Goal: Transaction & Acquisition: Subscribe to service/newsletter

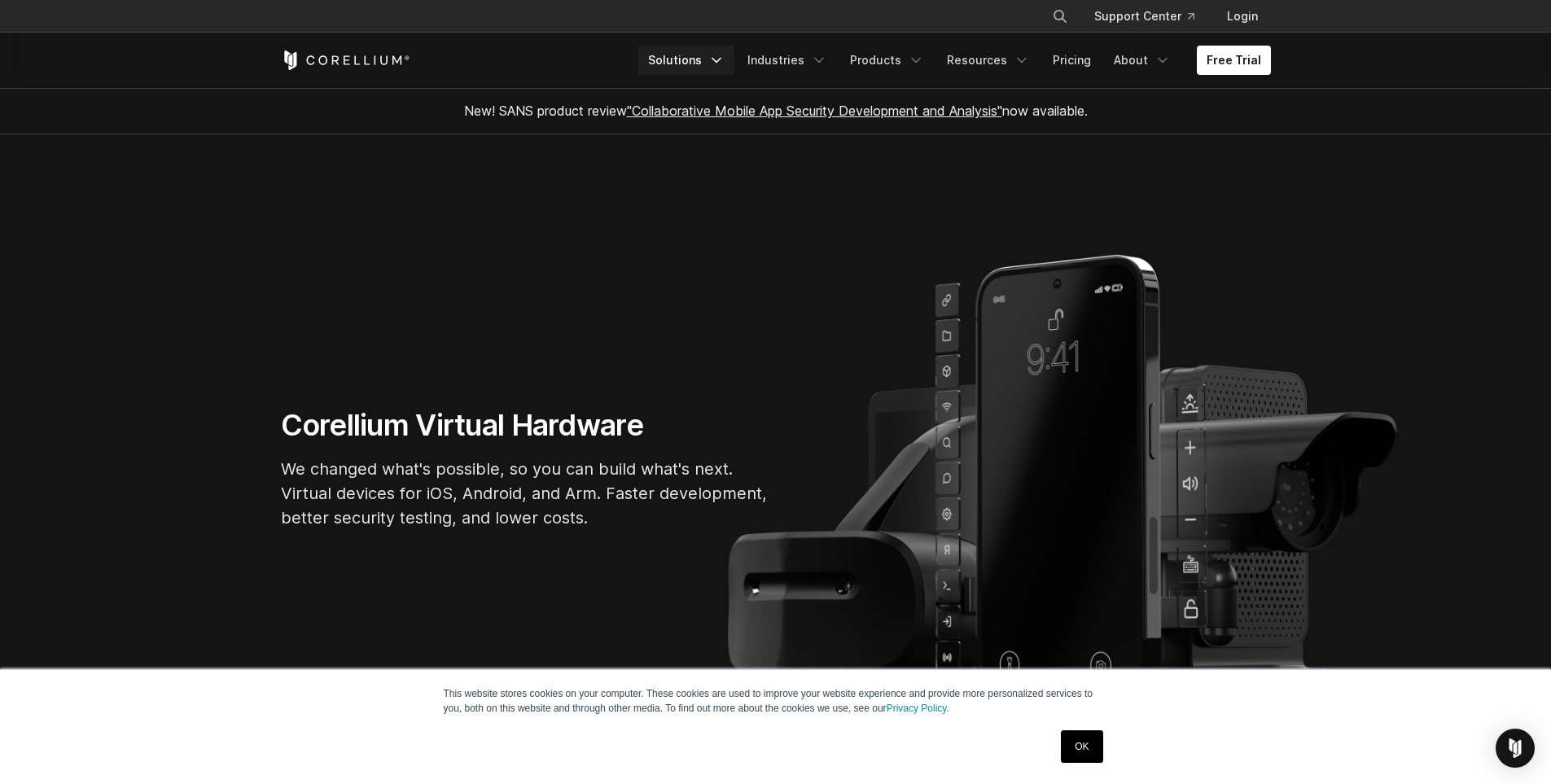
click at [730, 50] on link "Solutions" at bounding box center [686, 60] width 96 height 29
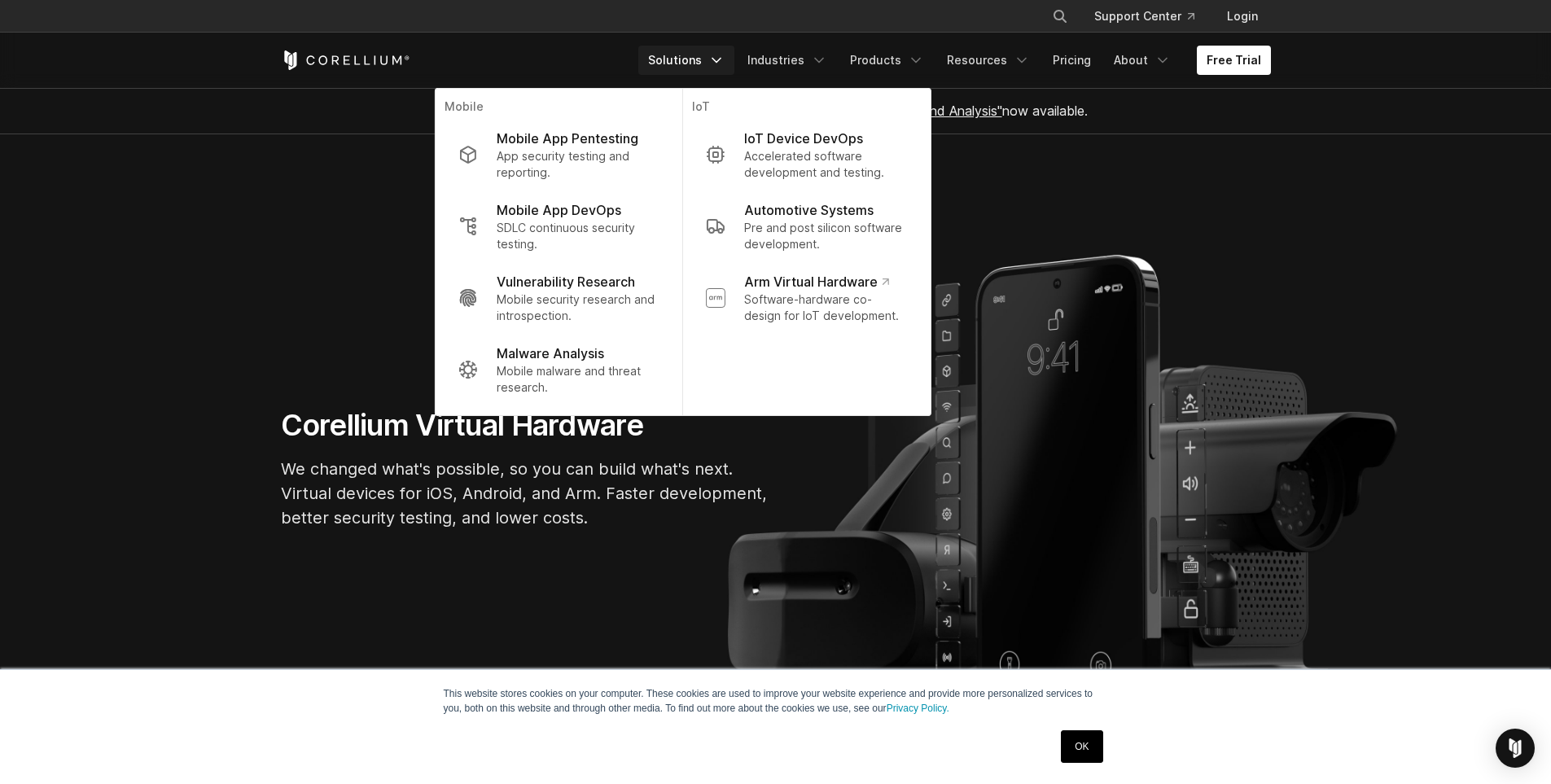
click at [730, 50] on link "Solutions" at bounding box center [686, 60] width 96 height 29
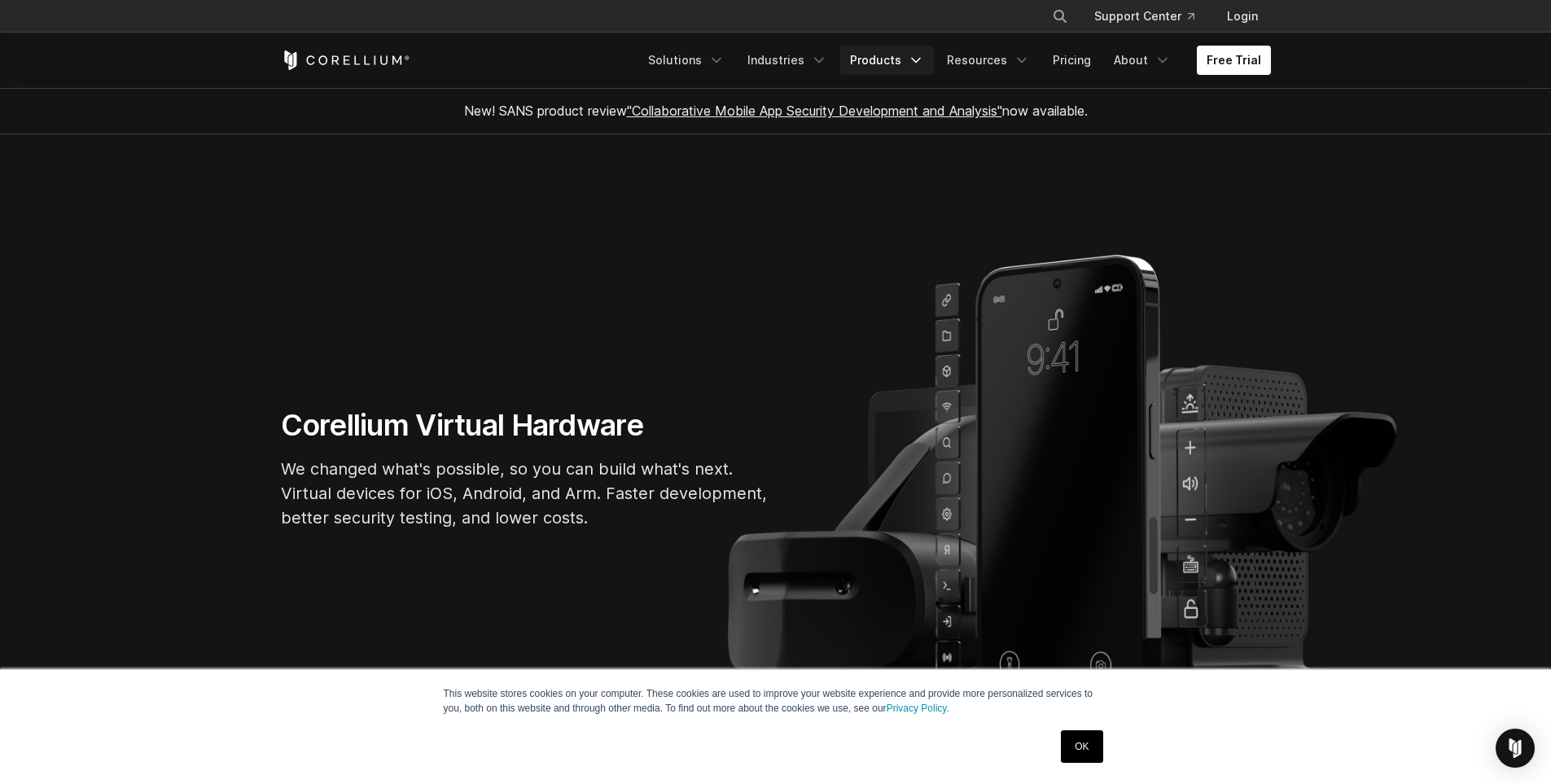
click at [901, 66] on link "Products" at bounding box center [886, 60] width 93 height 29
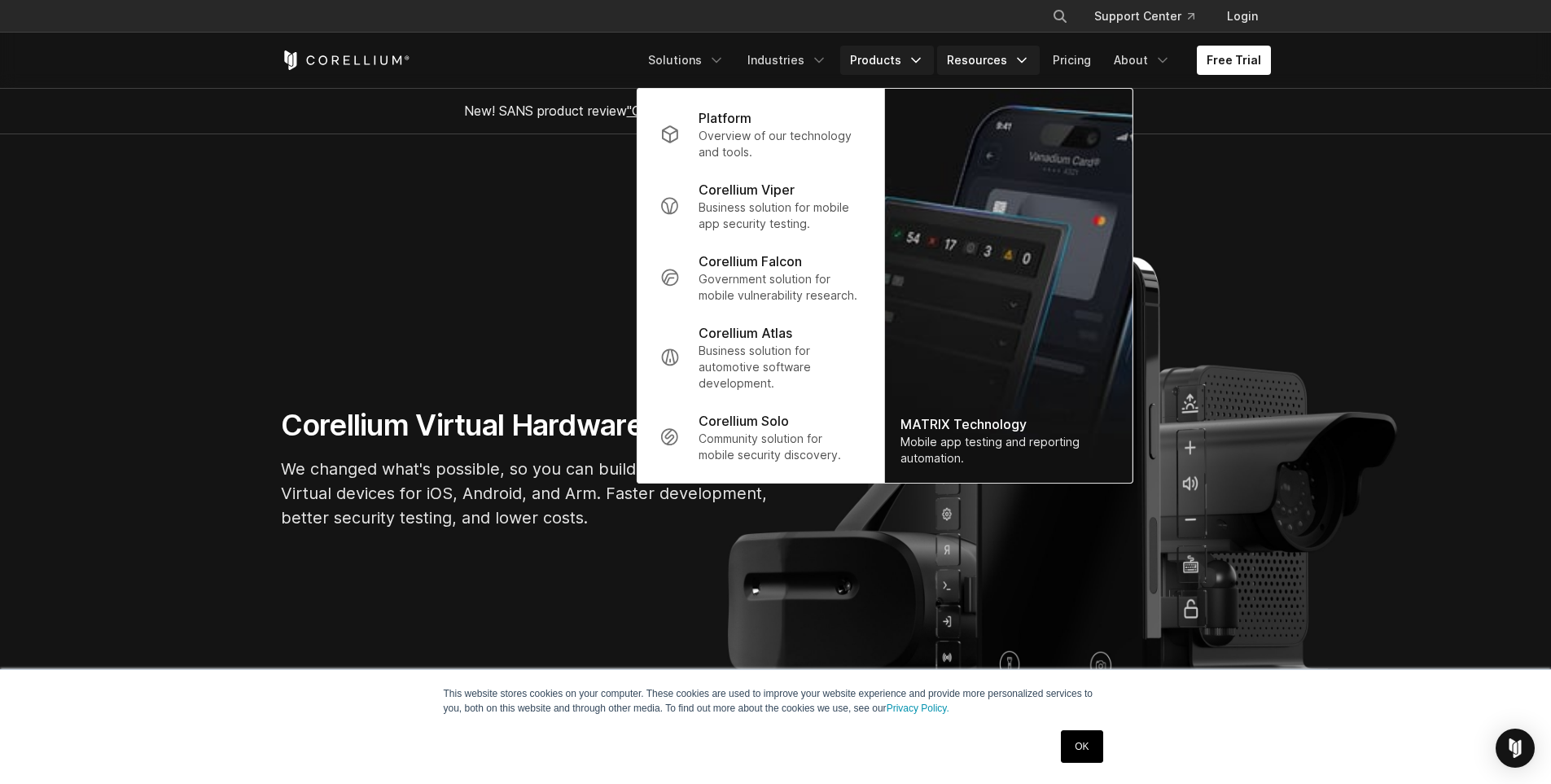
click at [965, 63] on link "Resources" at bounding box center [988, 60] width 103 height 29
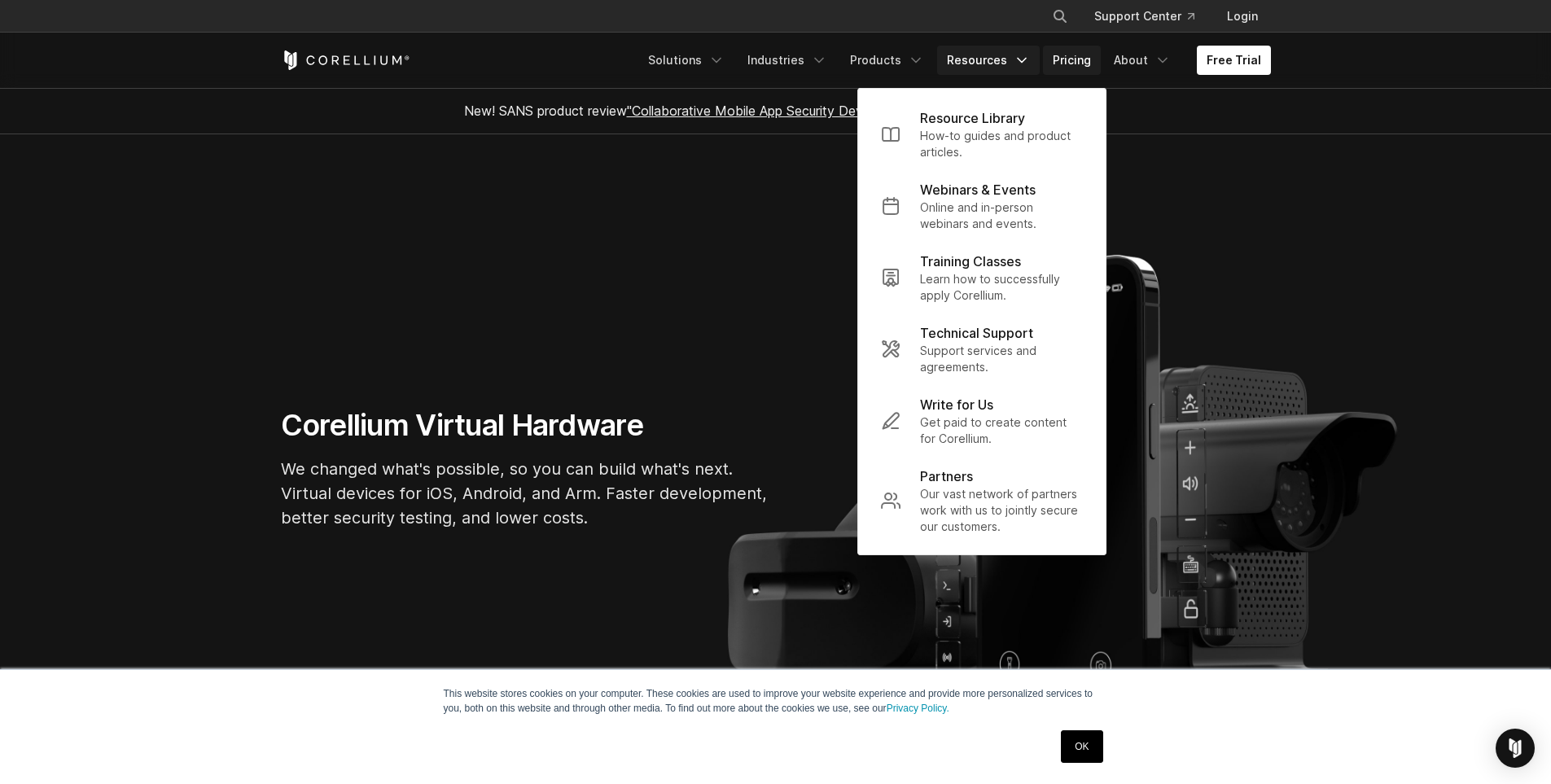
click at [1054, 55] on link "Pricing" at bounding box center [1072, 60] width 58 height 29
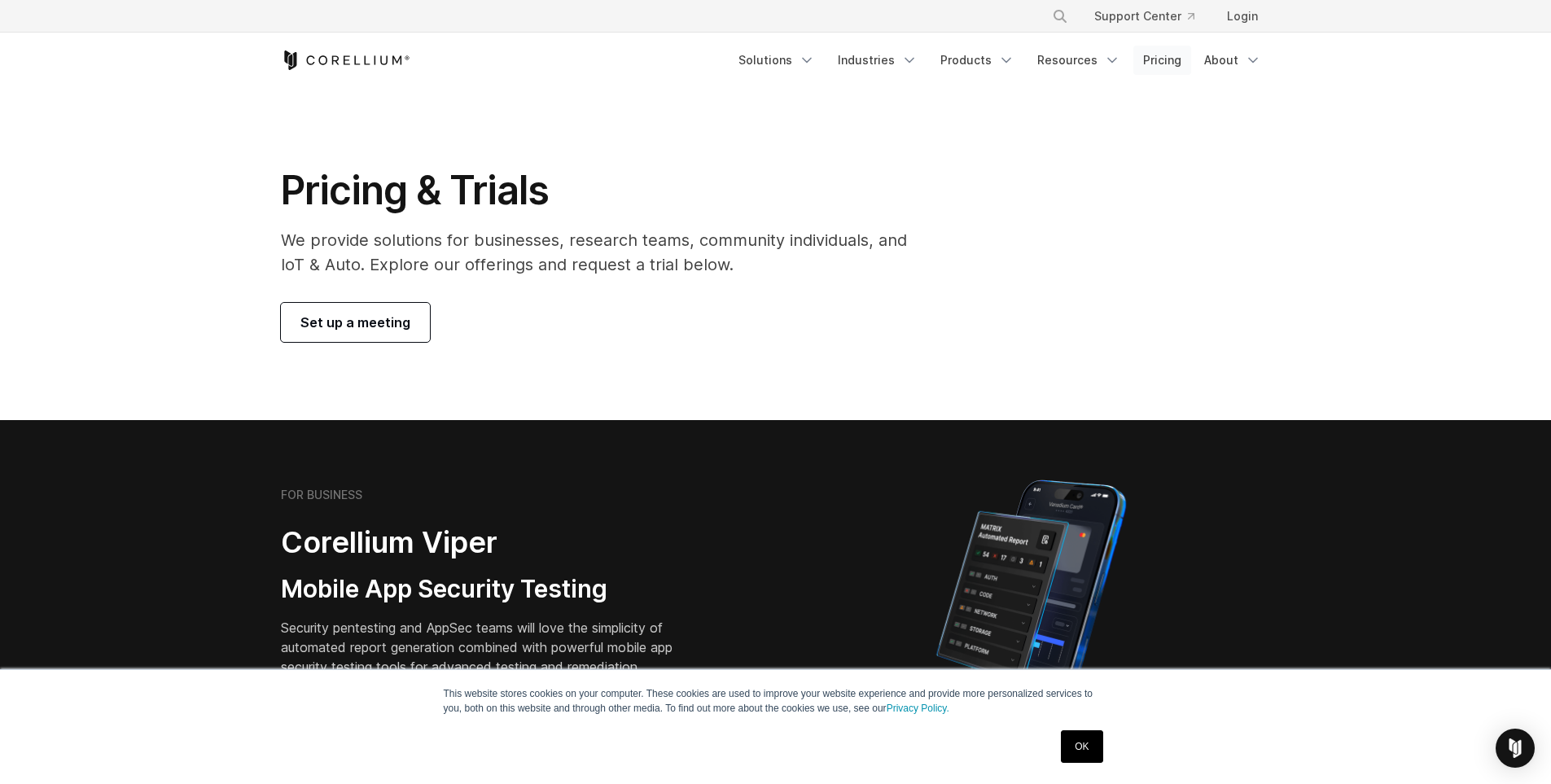
click at [1135, 60] on link "Pricing" at bounding box center [1162, 60] width 58 height 29
click at [311, 326] on span "Set up a meeting" at bounding box center [355, 322] width 110 height 19
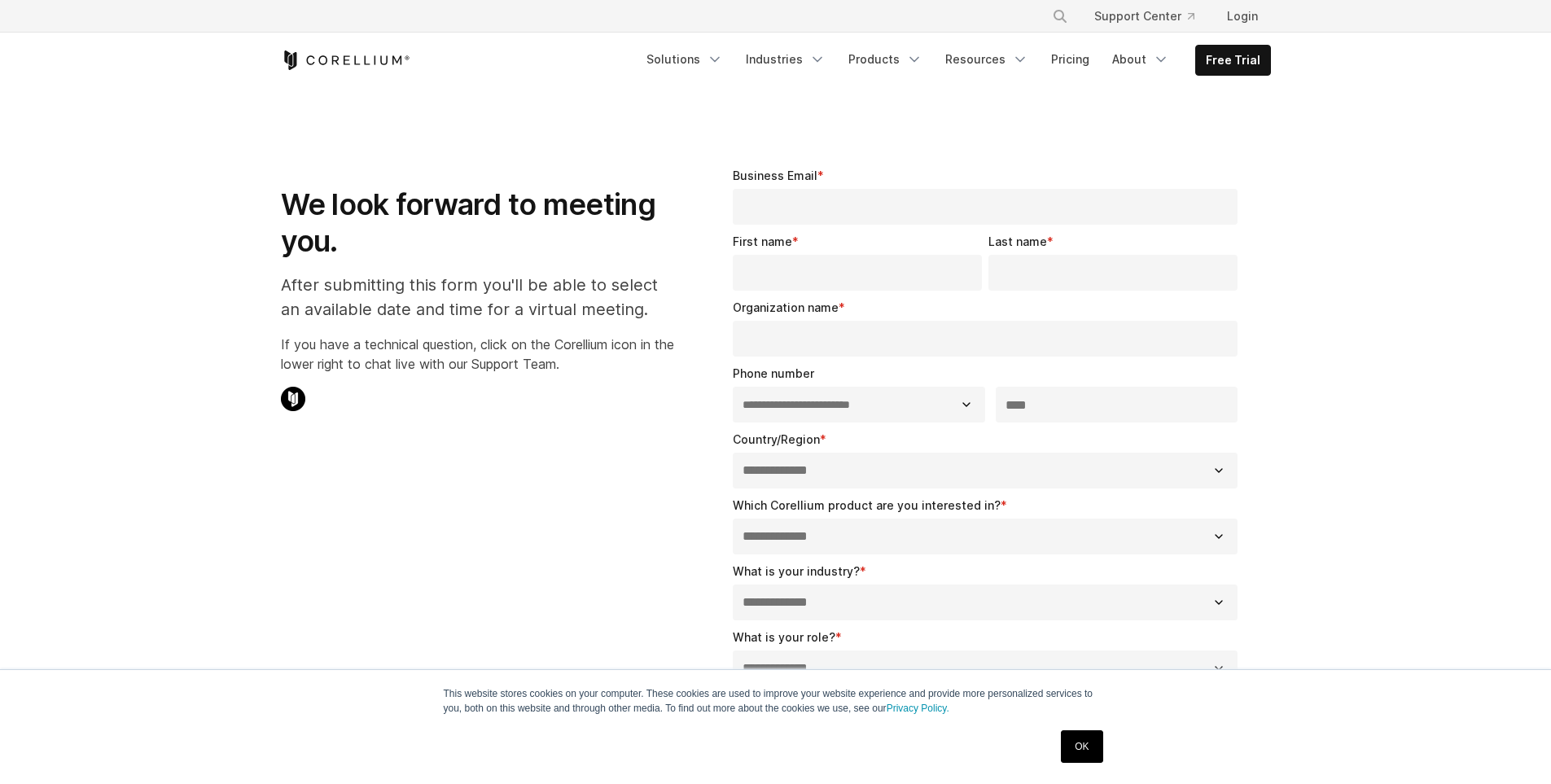
select select "**"
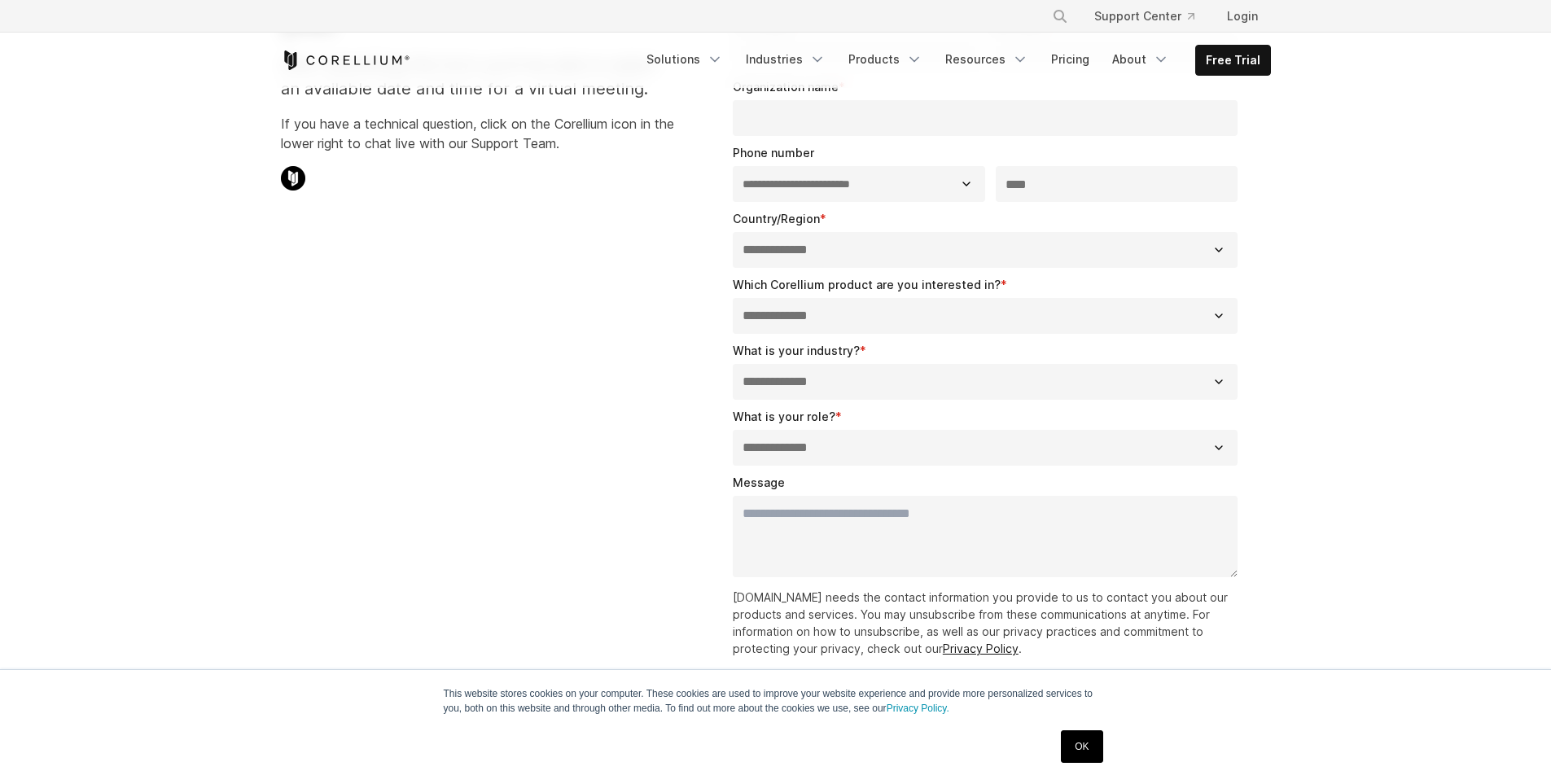
scroll to position [325, 0]
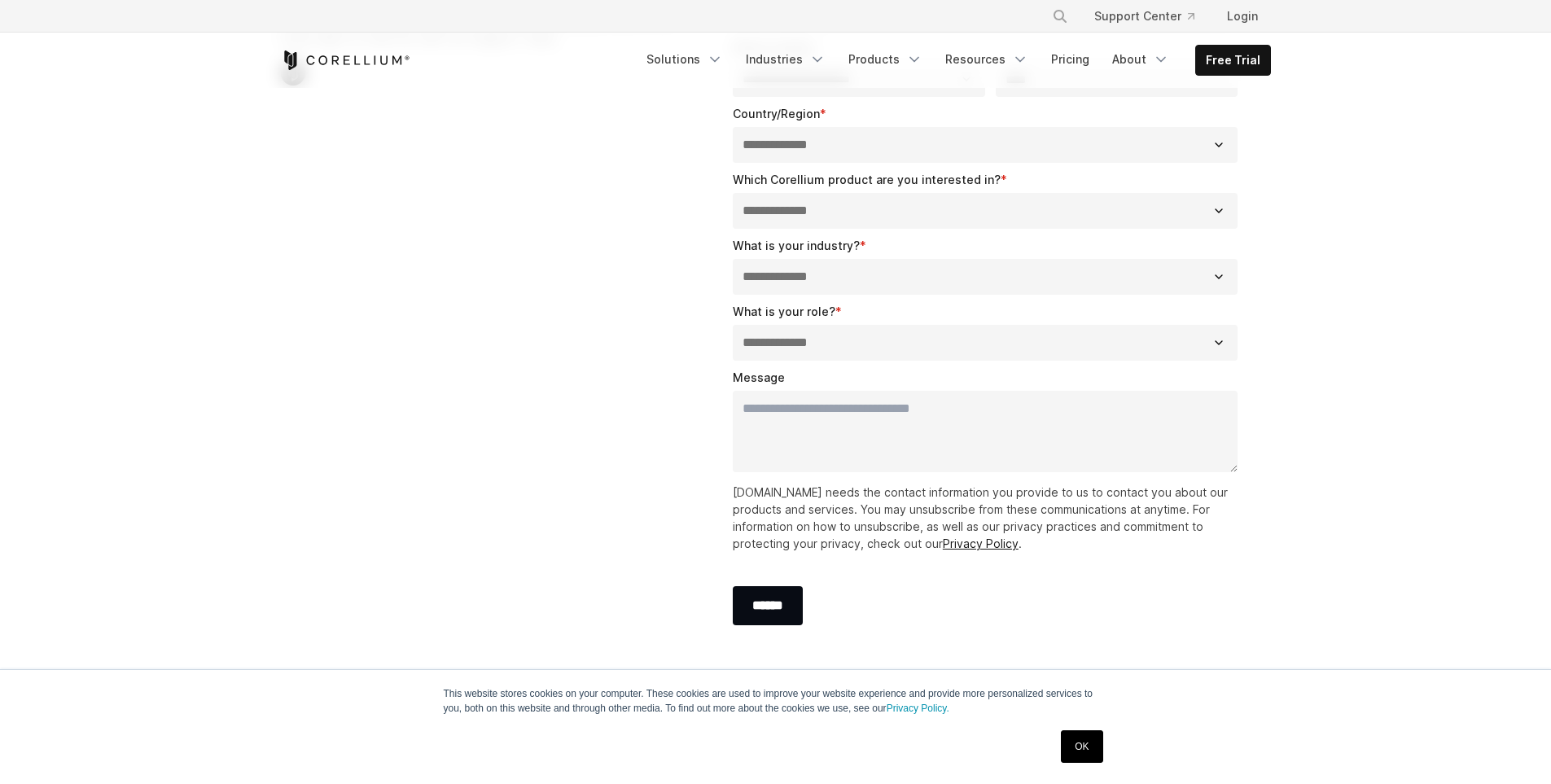
click at [1194, 52] on ul "Solutions Mobile IoT" at bounding box center [953, 61] width 634 height 31
click at [1210, 59] on link "Free Trial" at bounding box center [1233, 60] width 74 height 29
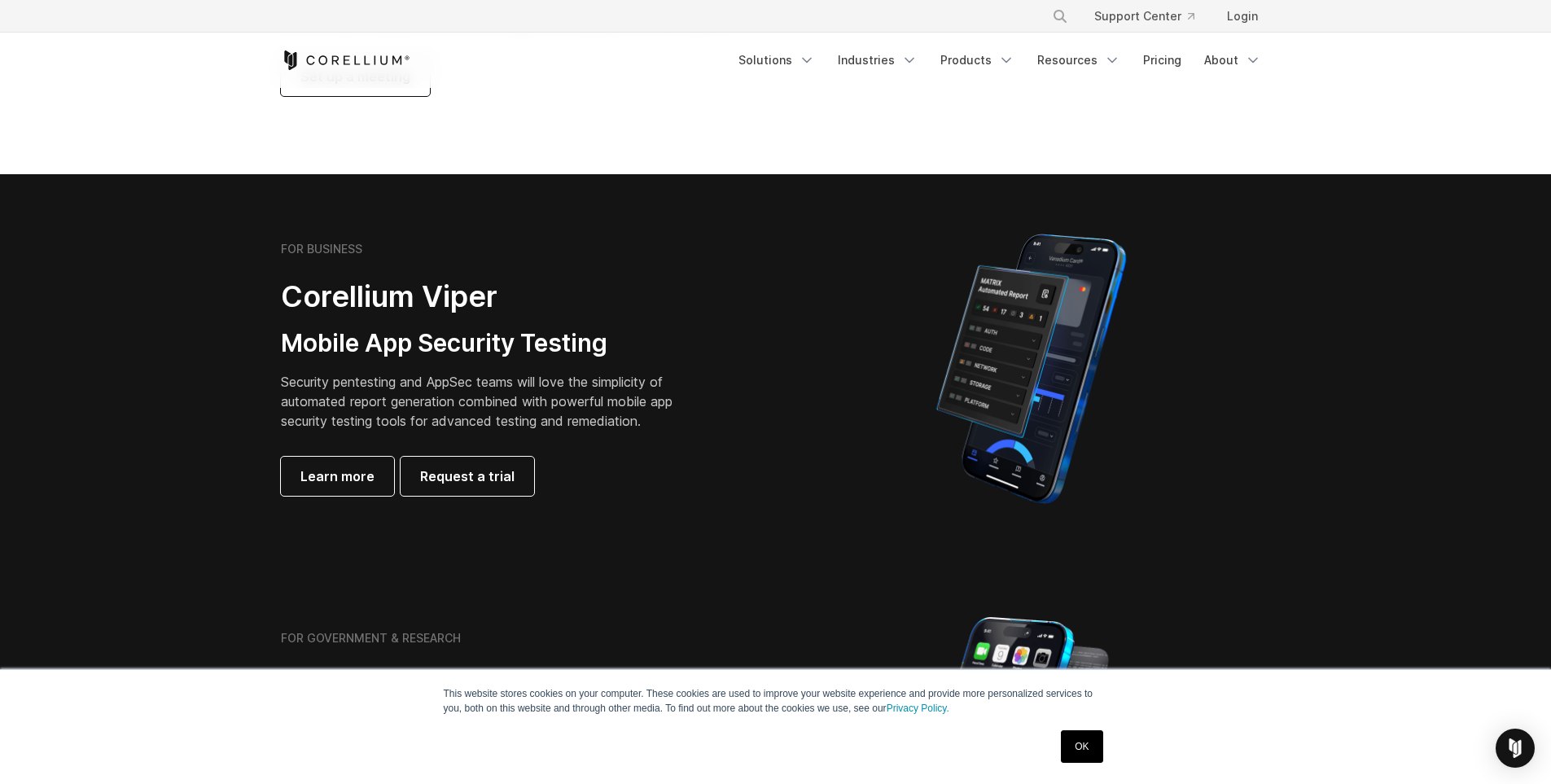
scroll to position [244, 0]
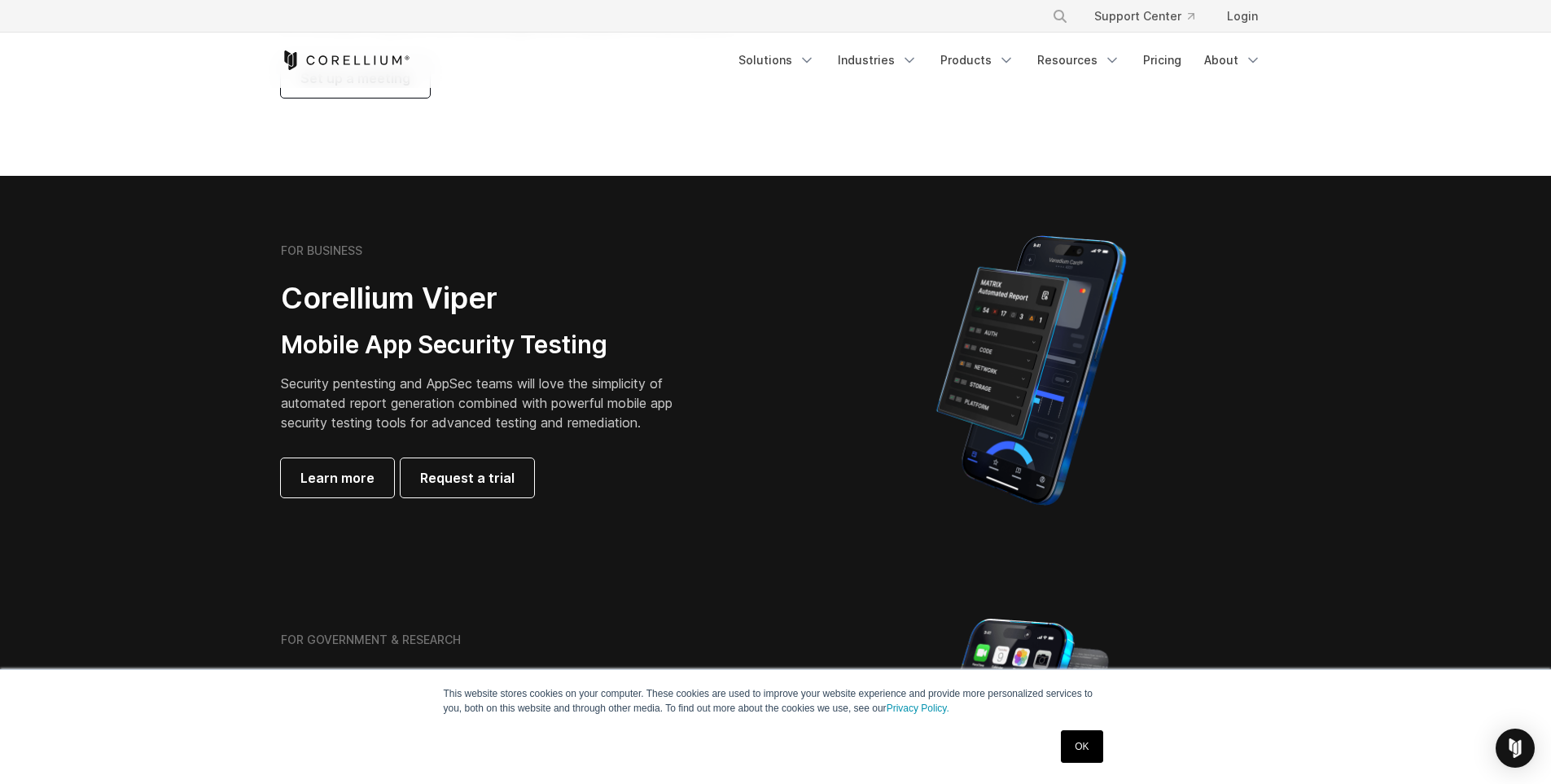
drag, startPoint x: 498, startPoint y: 406, endPoint x: 469, endPoint y: 436, distance: 41.7
drag, startPoint x: 469, startPoint y: 436, endPoint x: 421, endPoint y: 488, distance: 70.8
click at [421, 488] on link "Request a trial" at bounding box center [467, 477] width 134 height 39
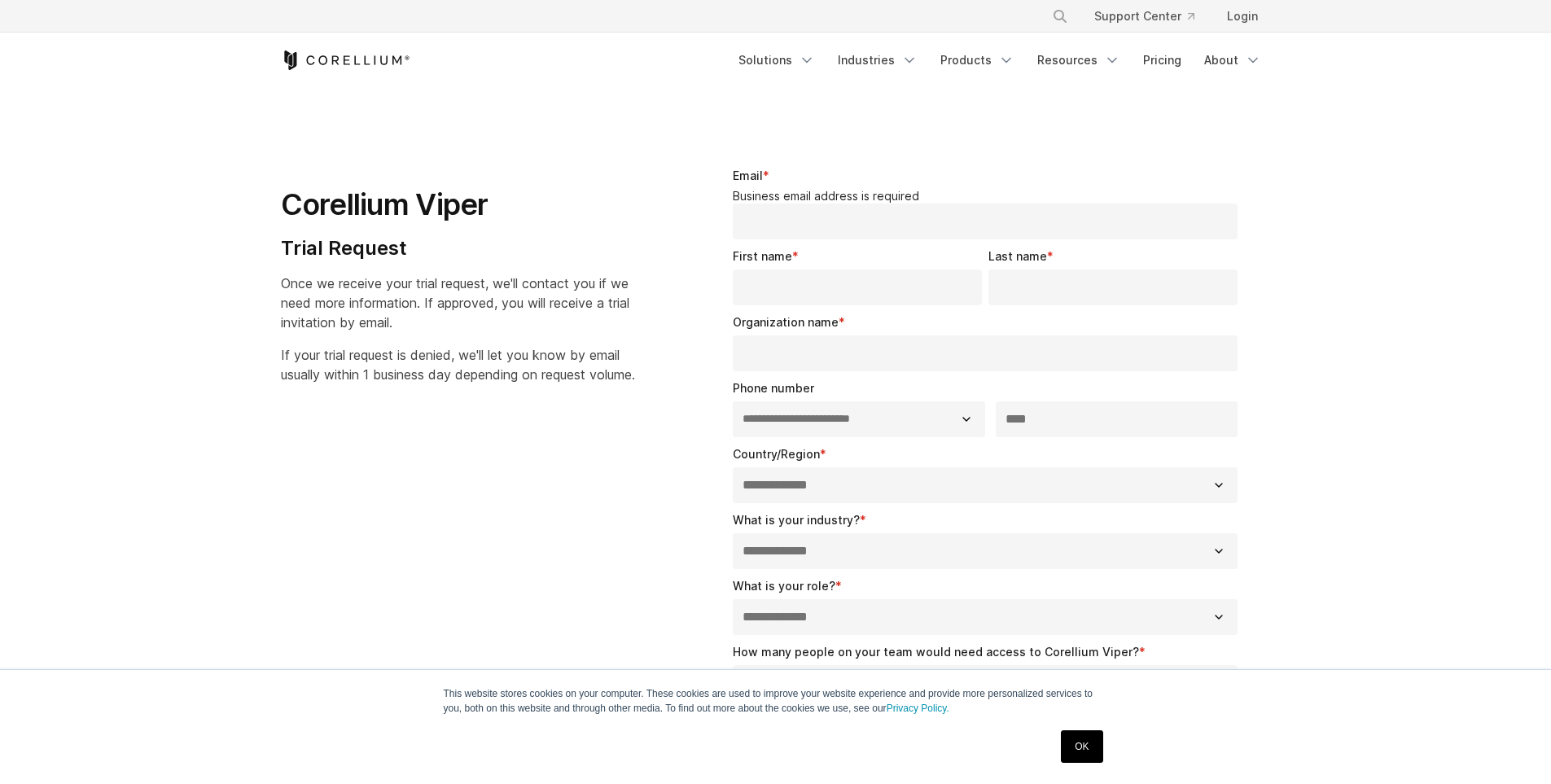
select select "**"
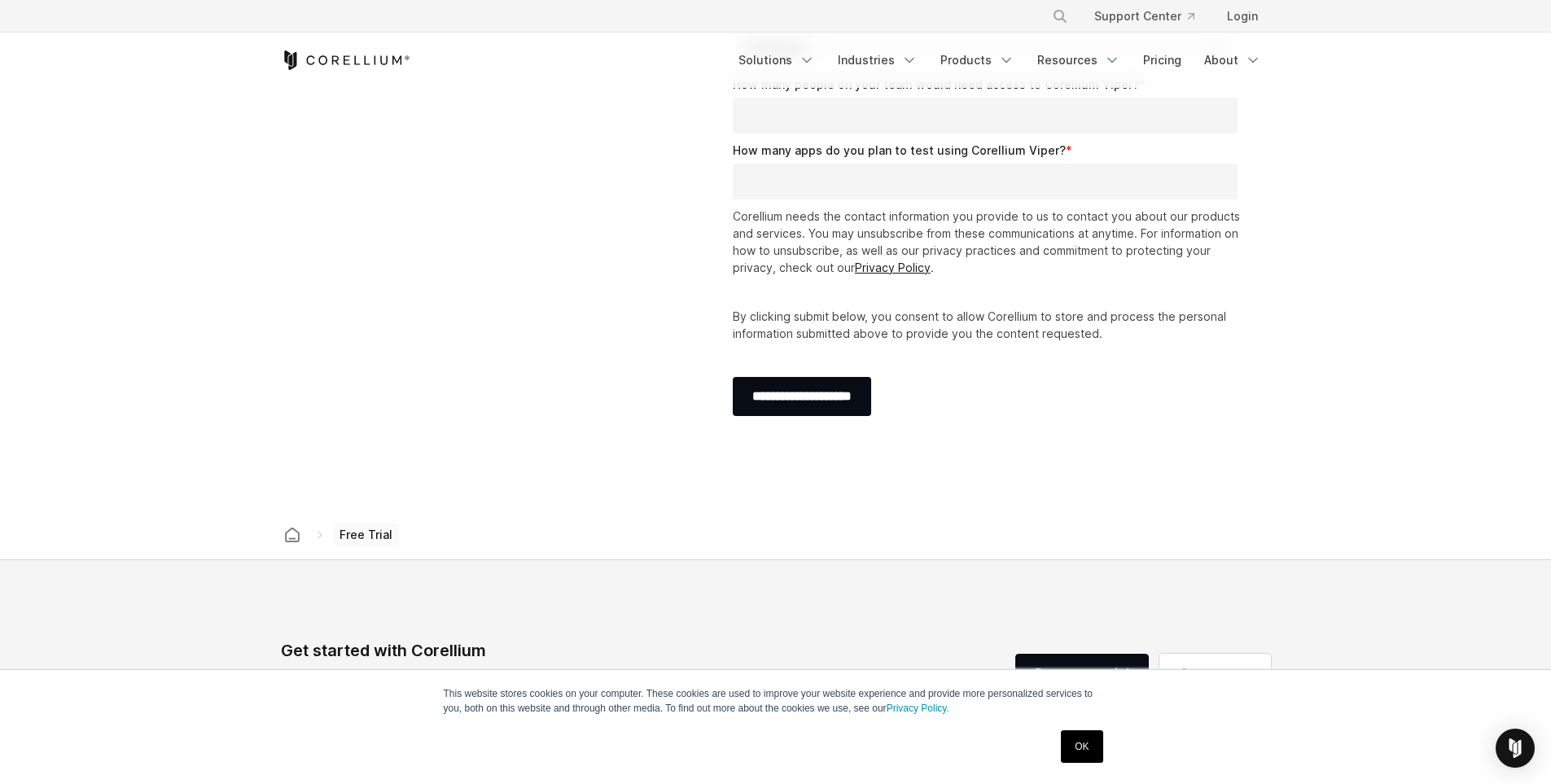
scroll to position [569, 0]
click at [376, 518] on div "Free Trial" at bounding box center [776, 532] width 997 height 49
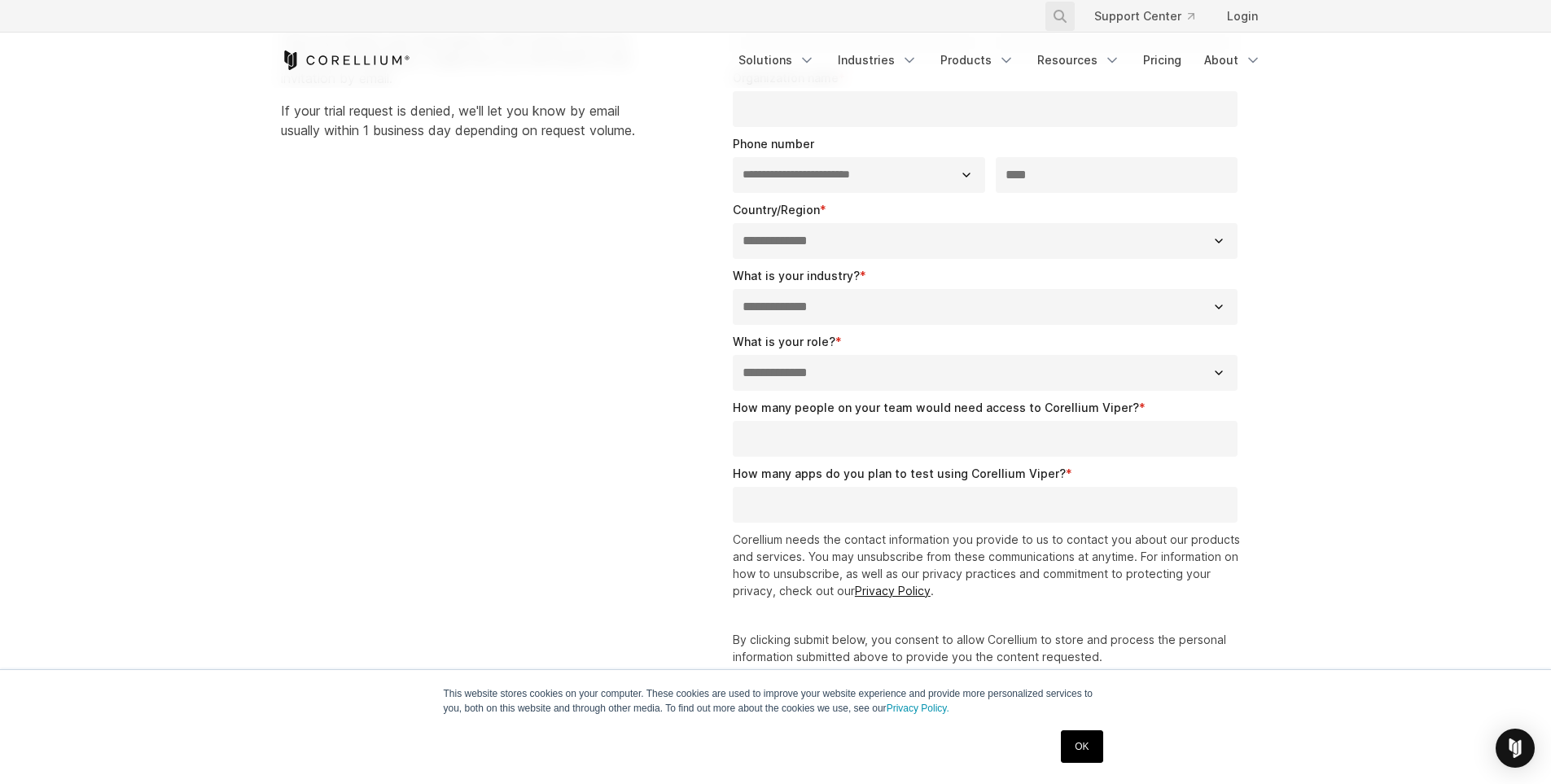
scroll to position [0, 0]
